Goal: Task Accomplishment & Management: Complete application form

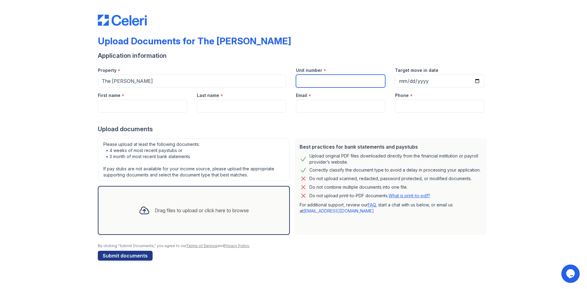
click at [359, 78] on input "Unit number" at bounding box center [340, 81] width 89 height 13
type input "167"
click at [154, 103] on input "First name" at bounding box center [142, 106] width 89 height 13
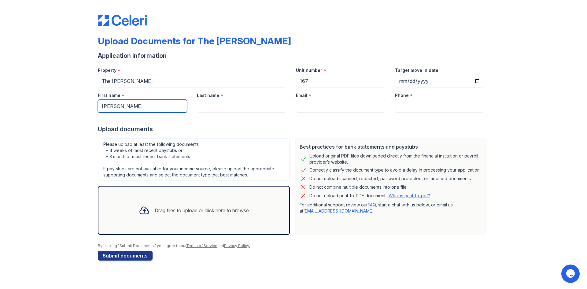
type input "[PERSON_NAME]"
click at [213, 108] on input "Last name" at bounding box center [241, 106] width 89 height 13
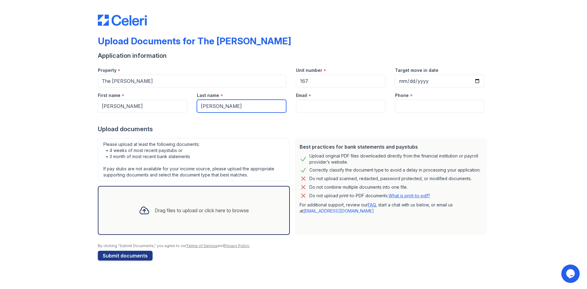
type input "[PERSON_NAME]"
click at [344, 103] on input "Email" at bounding box center [340, 106] width 89 height 13
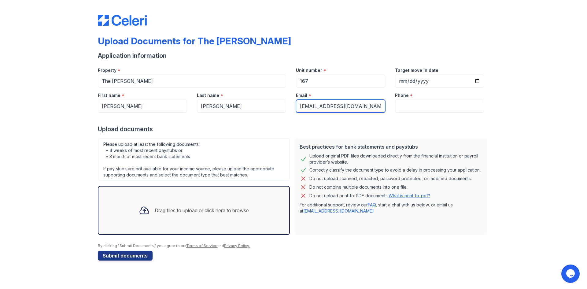
type input "[EMAIL_ADDRESS][DOMAIN_NAME]"
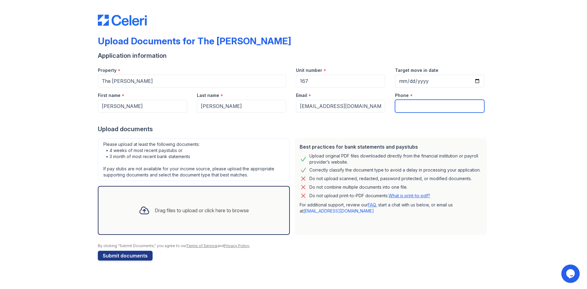
click at [427, 101] on input "Phone" at bounding box center [439, 106] width 89 height 13
type input "6827155125"
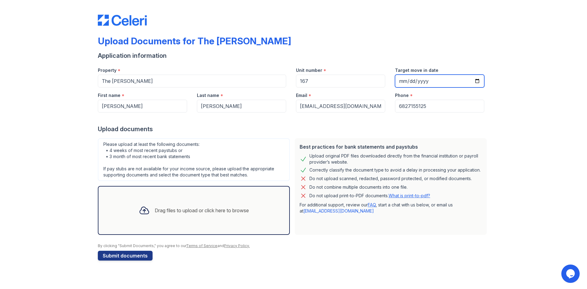
click at [483, 78] on input "Target move in date" at bounding box center [439, 81] width 89 height 13
click at [479, 80] on input "Target move in date" at bounding box center [439, 81] width 89 height 13
type input "[DATE]"
click at [222, 224] on div "Drag files to upload or click here to browse" at bounding box center [194, 210] width 192 height 49
click at [194, 208] on div "Drag files to upload or click here to browse" at bounding box center [202, 210] width 94 height 7
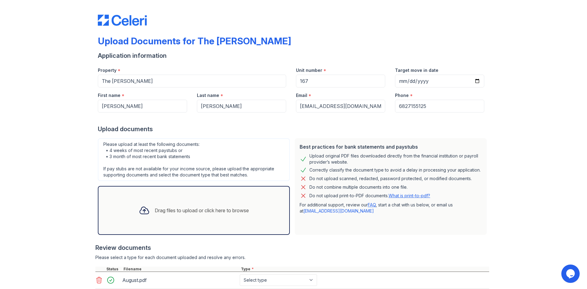
scroll to position [41, 0]
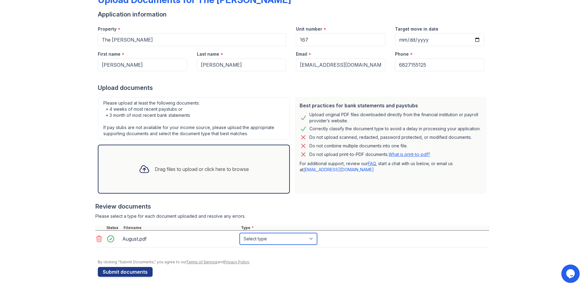
click at [269, 240] on select "Select type Paystub Bank Statement Offer Letter Tax Documents Benefit Award Let…" at bounding box center [278, 239] width 77 height 12
click at [240, 233] on select "Select type Paystub Bank Statement Offer Letter Tax Documents Benefit Award Let…" at bounding box center [278, 239] width 77 height 12
click at [245, 238] on select "Select type Paystub Bank Statement Offer Letter Tax Documents Benefit Award Let…" at bounding box center [278, 239] width 77 height 12
select select "paystub"
click at [240, 233] on select "Select type Paystub Bank Statement Offer Letter Tax Documents Benefit Award Let…" at bounding box center [278, 239] width 77 height 12
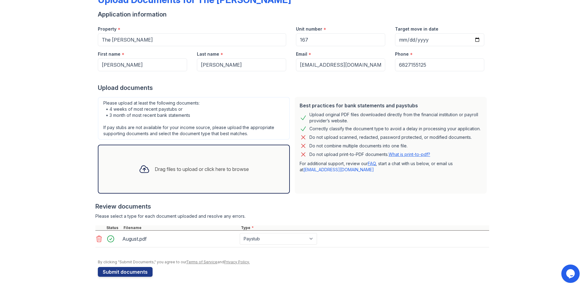
click at [188, 174] on div "Drag files to upload or click here to browse" at bounding box center [194, 169] width 120 height 21
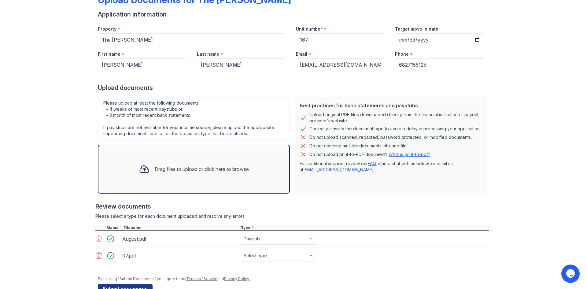
scroll to position [58, 0]
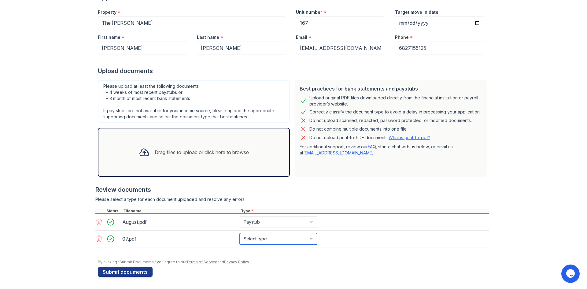
click at [273, 240] on select "Select type Paystub Bank Statement Offer Letter Tax Documents Benefit Award Let…" at bounding box center [278, 239] width 77 height 12
click at [272, 238] on select "Select type Paystub Bank Statement Offer Letter Tax Documents Benefit Award Let…" at bounding box center [278, 239] width 77 height 12
select select "paystub"
click at [240, 233] on select "Select type Paystub Bank Statement Offer Letter Tax Documents Benefit Award Let…" at bounding box center [278, 239] width 77 height 12
click at [158, 157] on div "Drag files to upload or click here to browse" at bounding box center [194, 152] width 120 height 21
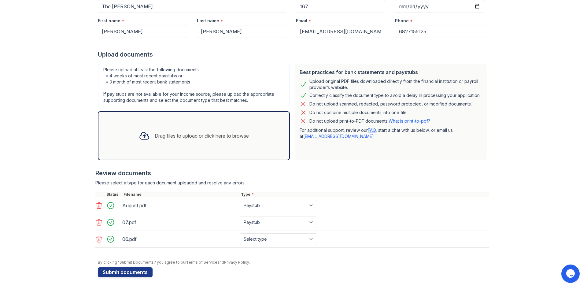
scroll to position [75, 0]
click at [253, 239] on select "Select type Paystub Bank Statement Offer Letter Tax Documents Benefit Award Let…" at bounding box center [278, 239] width 77 height 12
click at [254, 240] on select "Select type Paystub Bank Statement Offer Letter Tax Documents Benefit Award Let…" at bounding box center [278, 239] width 77 height 12
select select "paystub"
click at [240, 233] on select "Select type Paystub Bank Statement Offer Letter Tax Documents Benefit Award Let…" at bounding box center [278, 239] width 77 height 12
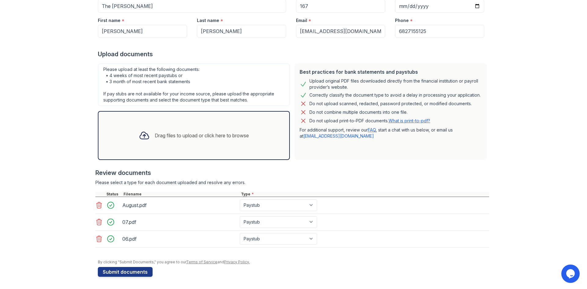
click at [180, 142] on div "Drag files to upload or click here to browse" at bounding box center [194, 135] width 120 height 21
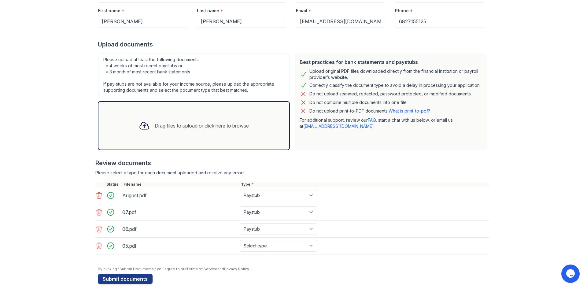
scroll to position [90, 0]
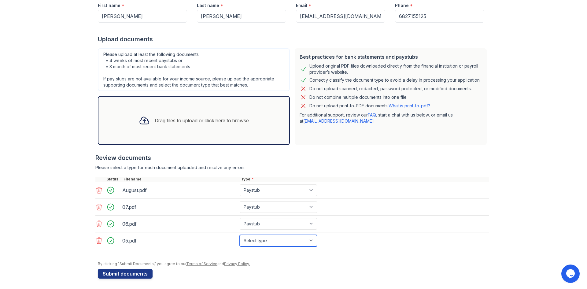
click at [257, 242] on select "Select type Paystub Bank Statement Offer Letter Tax Documents Benefit Award Let…" at bounding box center [278, 241] width 77 height 12
select select "paystub"
click at [240, 235] on select "Select type Paystub Bank Statement Offer Letter Tax Documents Benefit Award Let…" at bounding box center [278, 241] width 77 height 12
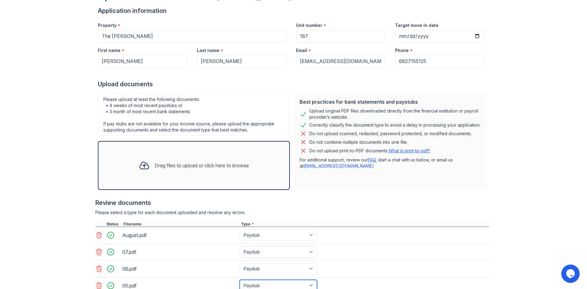
scroll to position [92, 0]
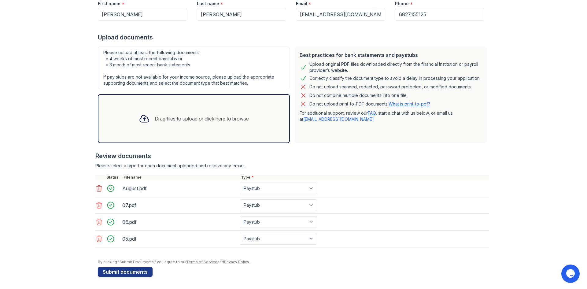
click at [151, 111] on div "Drag files to upload or click here to browse" at bounding box center [194, 118] width 120 height 21
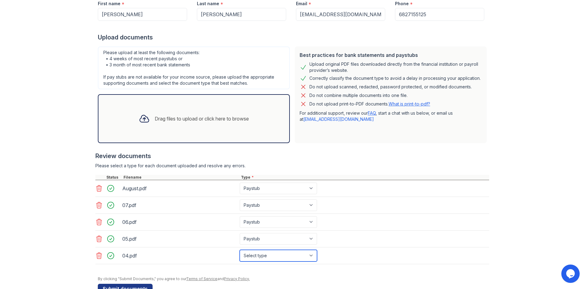
click at [264, 256] on select "Select type Paystub Bank Statement Offer Letter Tax Documents Benefit Award Let…" at bounding box center [278, 256] width 77 height 12
select select "paystub"
click at [240, 250] on select "Select type Paystub Bank Statement Offer Letter Tax Documents Benefit Award Let…" at bounding box center [278, 256] width 77 height 12
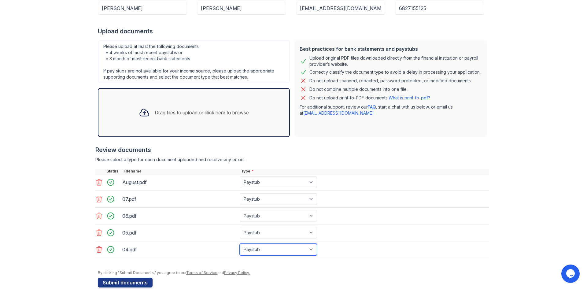
scroll to position [109, 0]
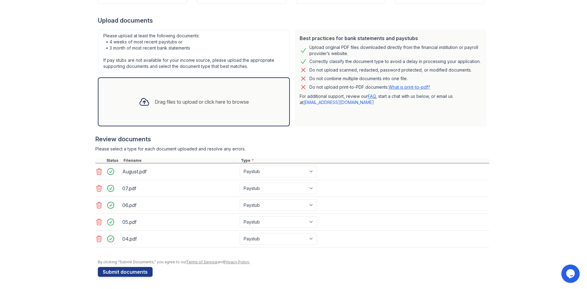
click at [172, 104] on div "Drag files to upload or click here to browse" at bounding box center [202, 101] width 94 height 7
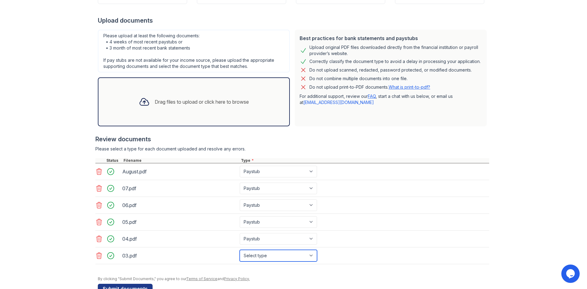
click at [264, 257] on select "Select type Paystub Bank Statement Offer Letter Tax Documents Benefit Award Let…" at bounding box center [278, 256] width 77 height 12
select select "paystub"
click at [240, 250] on select "Select type Paystub Bank Statement Offer Letter Tax Documents Benefit Award Let…" at bounding box center [278, 256] width 77 height 12
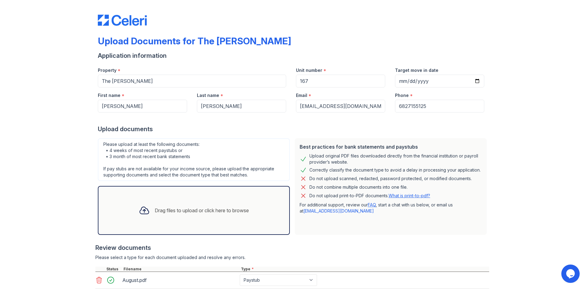
scroll to position [125, 0]
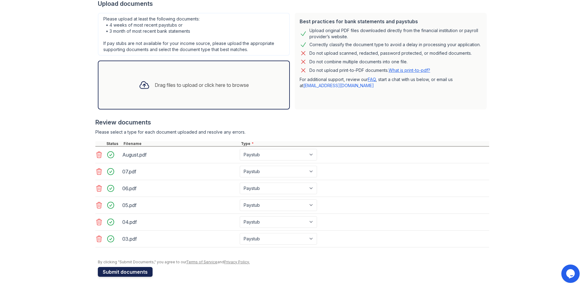
click at [134, 269] on button "Submit documents" at bounding box center [125, 272] width 55 height 10
